Goal: Task Accomplishment & Management: Manage account settings

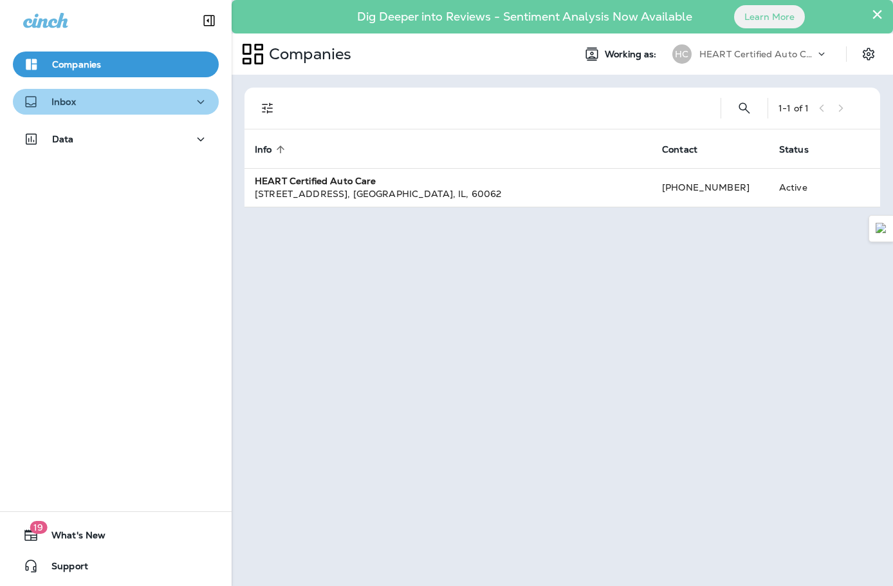
click at [125, 100] on div "Inbox" at bounding box center [115, 102] width 185 height 16
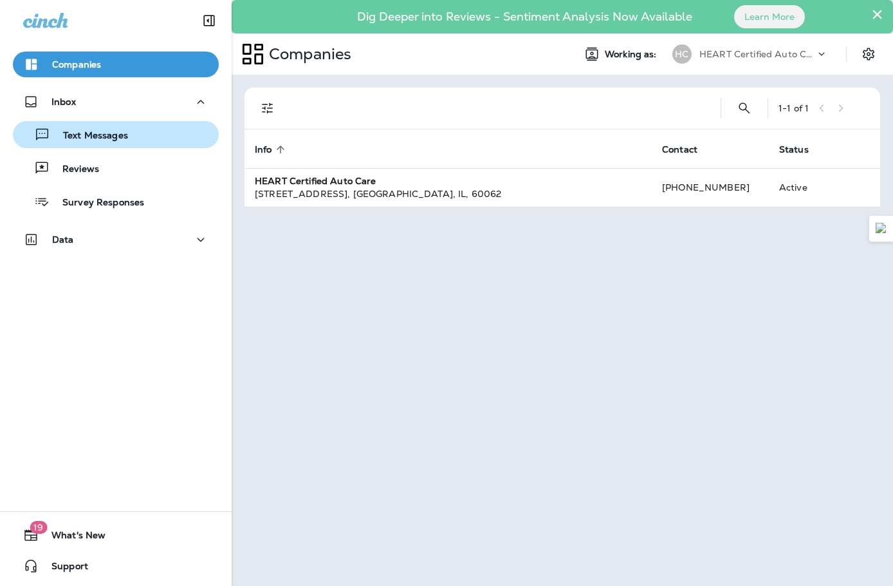
click at [115, 142] on p "Text Messages" at bounding box center [89, 136] width 78 height 12
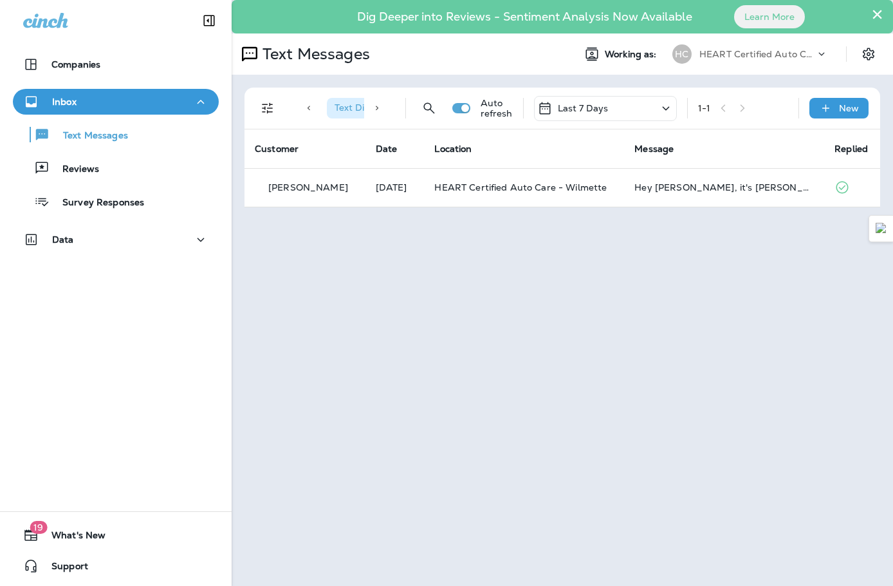
click at [139, 151] on div "Text Messages Reviews Survey Responses" at bounding box center [116, 165] width 206 height 100
click at [134, 140] on div "Text Messages" at bounding box center [116, 134] width 196 height 19
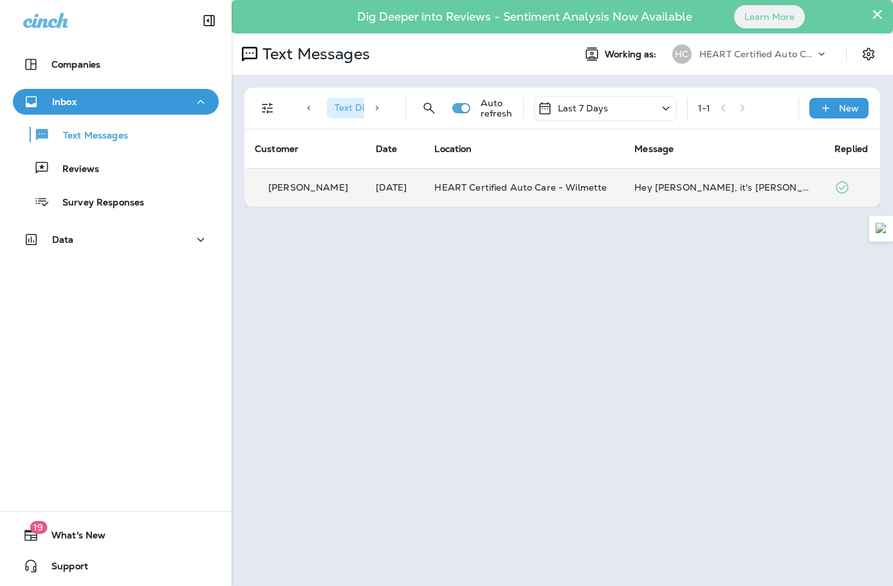
click at [479, 198] on td "HEART Certified Auto Care - Wilmette" at bounding box center [524, 187] width 200 height 39
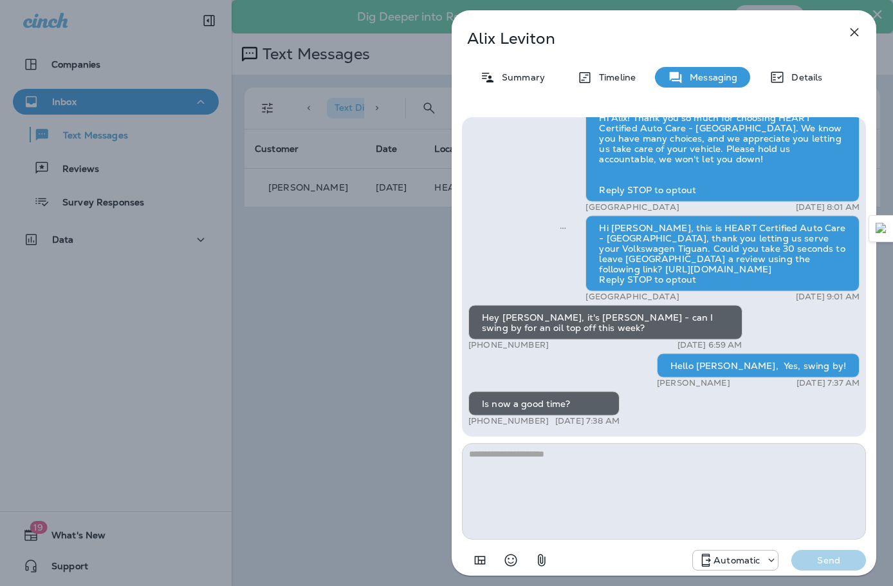
click at [378, 284] on div "[PERSON_NAME] Summary Timeline Messaging Details Hey [PERSON_NAME], it's [PERSO…" at bounding box center [446, 293] width 893 height 586
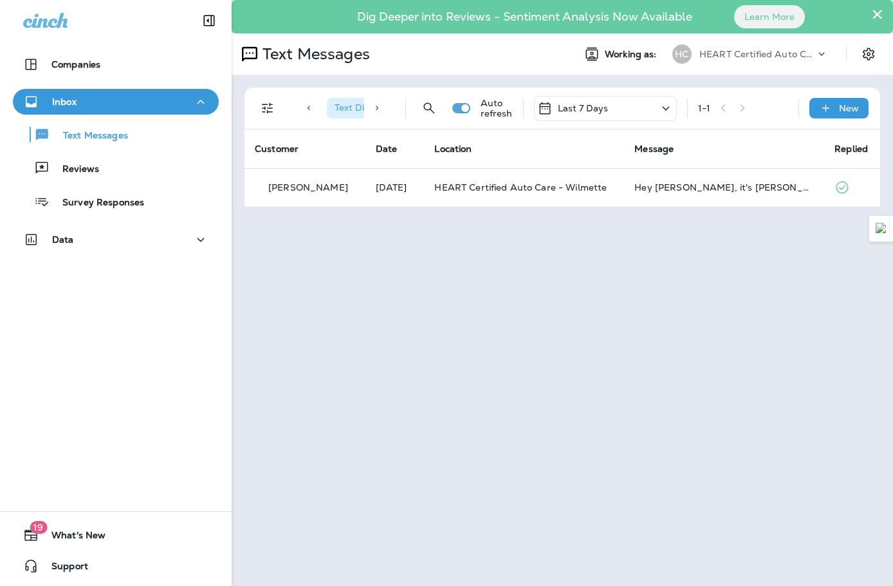
click at [442, 194] on td "HEART Certified Auto Care - Wilmette" at bounding box center [524, 187] width 200 height 39
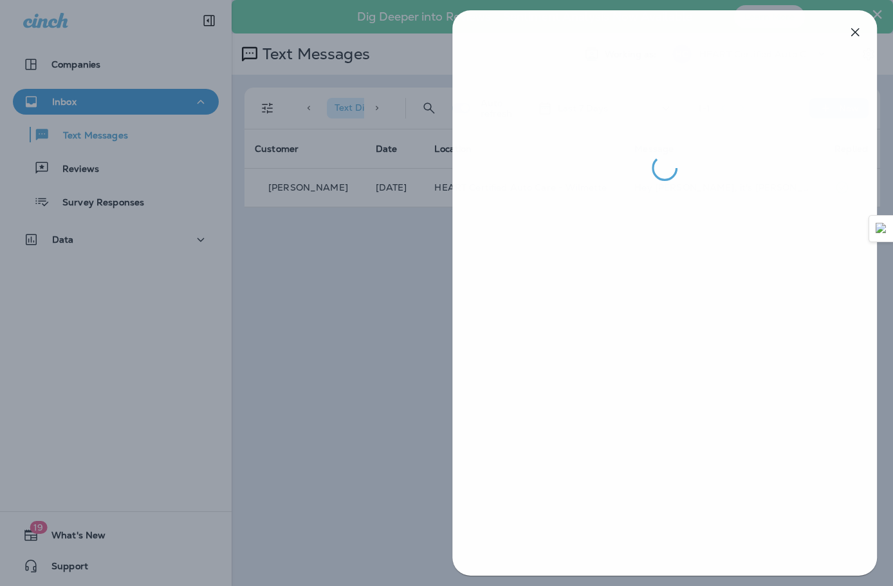
click at [386, 312] on div at bounding box center [447, 293] width 893 height 586
